Goal: Task Accomplishment & Management: Manage account settings

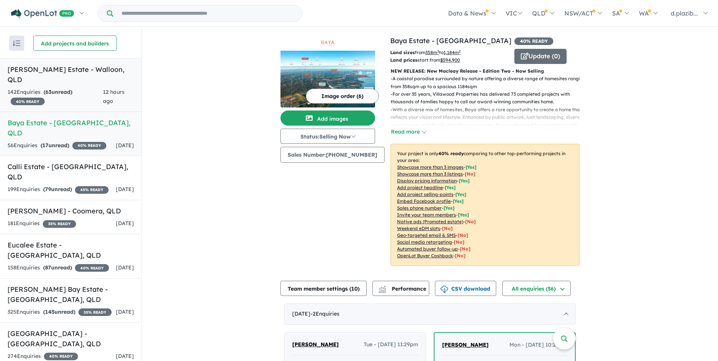
click at [87, 77] on link "[PERSON_NAME] Estate - Walloon , QLD 142 Enquir ies ( 63 unread) 40 % READY 12 …" at bounding box center [70, 85] width 141 height 54
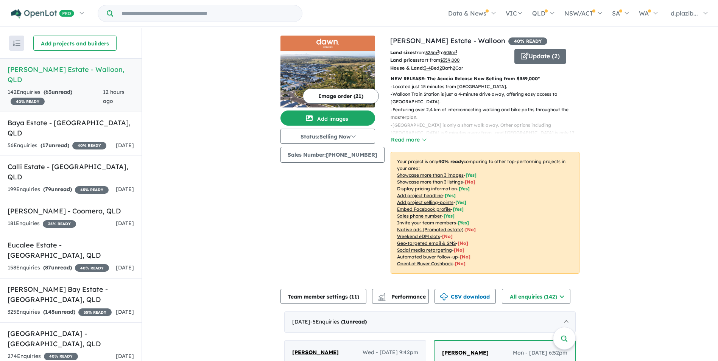
scroll to position [303, 0]
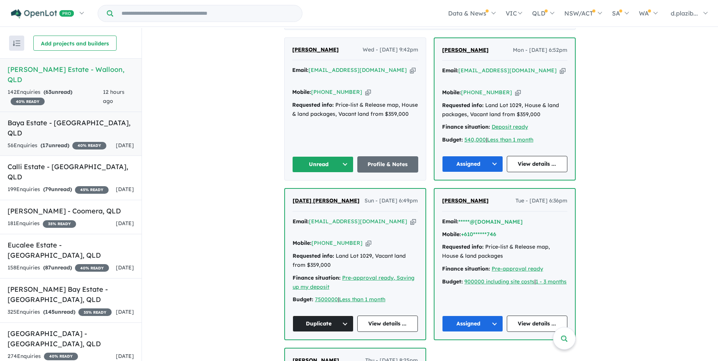
click at [68, 142] on strong "( 17 unread)" at bounding box center [54, 145] width 29 height 7
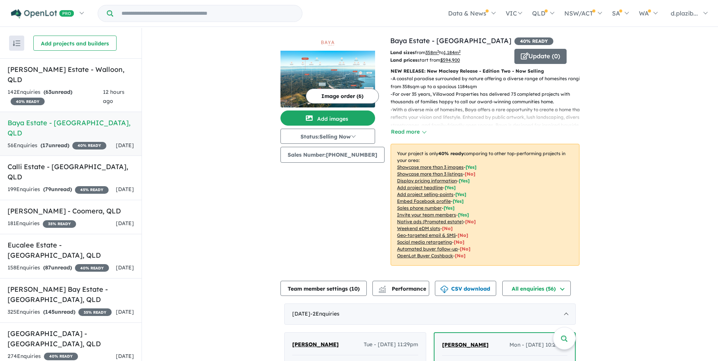
scroll to position [265, 0]
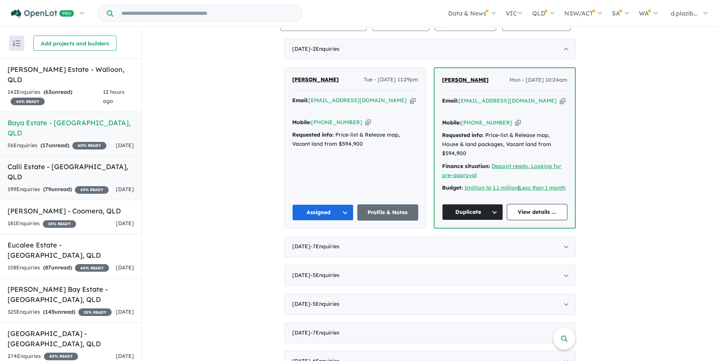
click at [116, 186] on span "[DATE]" at bounding box center [125, 189] width 18 height 7
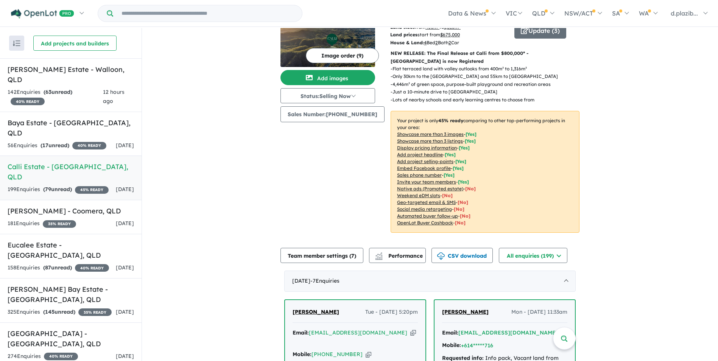
scroll to position [177, 0]
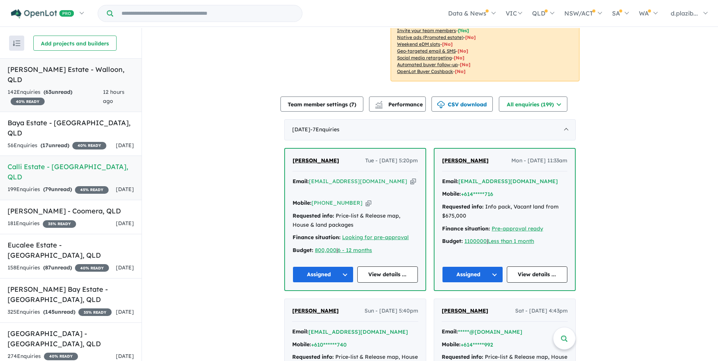
click at [95, 71] on h5 "[PERSON_NAME] Estate - [GEOGRAPHIC_DATA] , [GEOGRAPHIC_DATA]" at bounding box center [71, 74] width 126 height 20
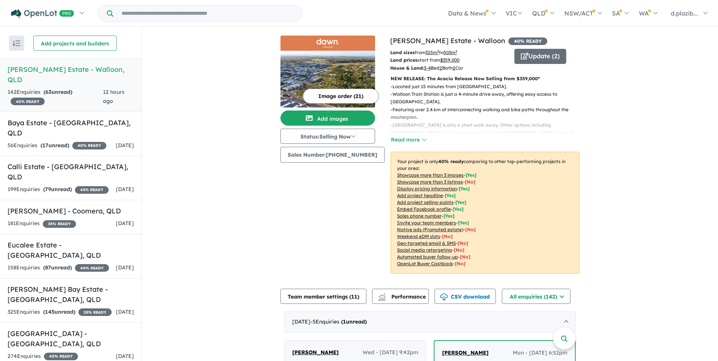
scroll to position [113, 0]
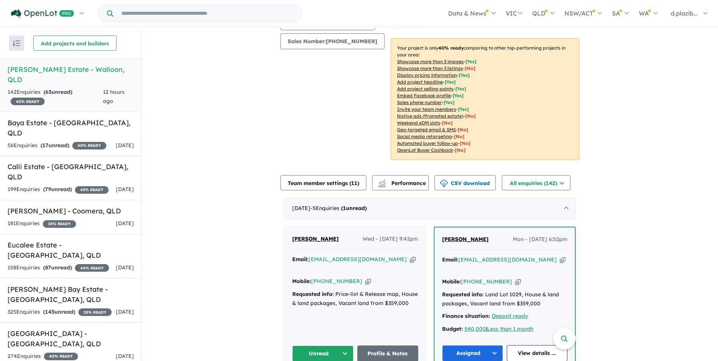
click at [410, 259] on icon "button" at bounding box center [413, 259] width 6 height 8
drag, startPoint x: 390, startPoint y: 261, endPoint x: 382, endPoint y: 262, distance: 8.4
click at [410, 261] on icon "button" at bounding box center [413, 259] width 6 height 8
click at [365, 277] on icon "button" at bounding box center [368, 281] width 6 height 8
click at [326, 345] on button "Unread" at bounding box center [322, 353] width 61 height 16
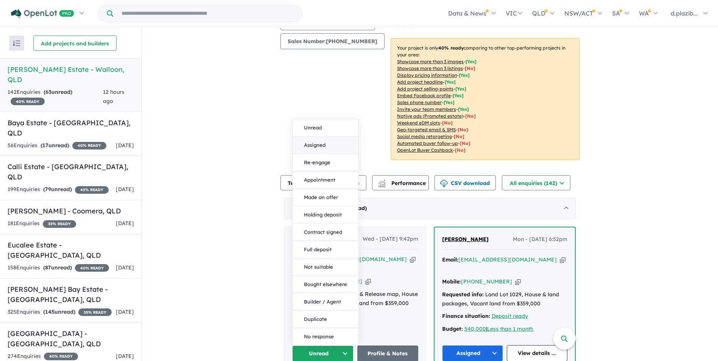
click at [321, 140] on button "Assigned" at bounding box center [325, 145] width 66 height 17
